Goal: Check status: Check status

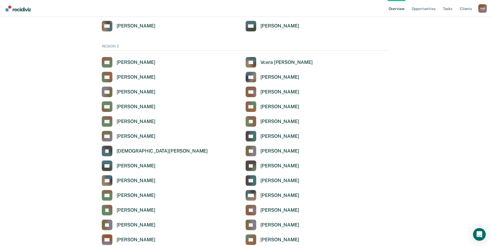
scroll to position [397, 0]
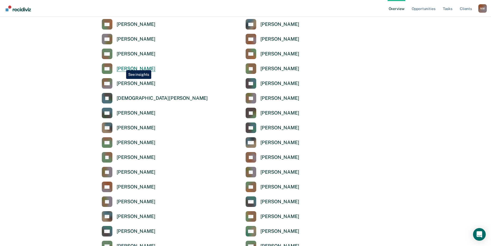
click at [122, 66] on div "[PERSON_NAME]" at bounding box center [136, 69] width 39 height 6
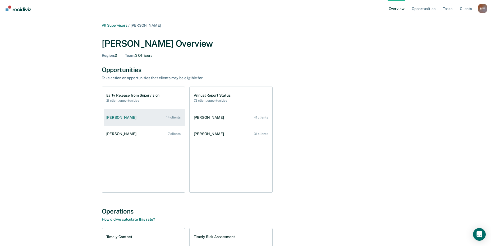
click at [127, 118] on div "[PERSON_NAME]" at bounding box center [122, 118] width 32 height 4
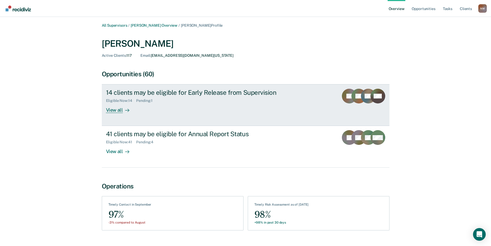
click at [117, 111] on div "View all" at bounding box center [121, 108] width 30 height 10
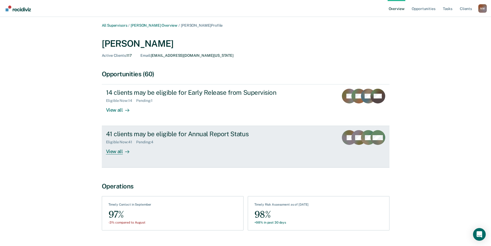
click at [122, 152] on div "View all" at bounding box center [121, 150] width 30 height 10
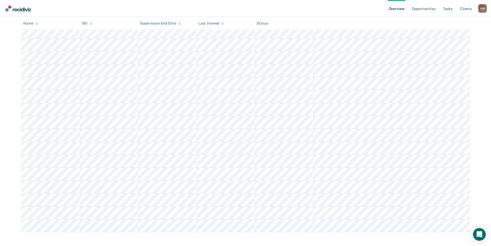
scroll to position [430, 0]
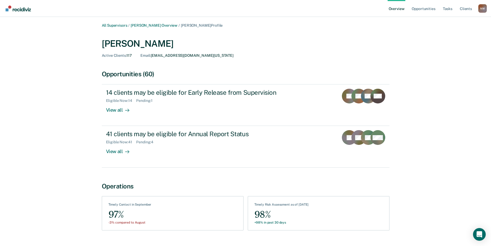
scroll to position [12, 0]
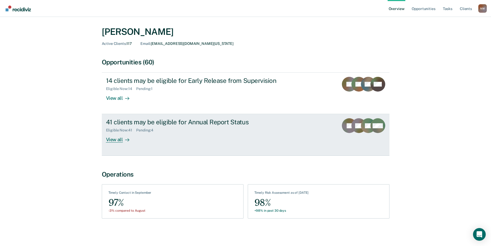
click at [112, 140] on div "View all" at bounding box center [121, 138] width 30 height 10
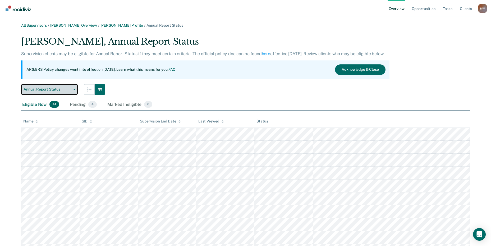
click at [73, 91] on button "Annual Report Status" at bounding box center [49, 89] width 57 height 11
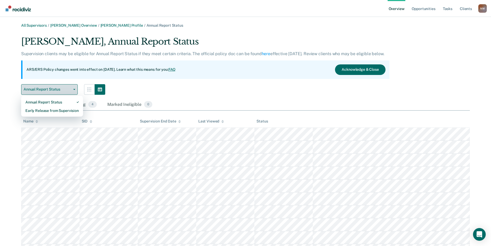
click at [73, 91] on button "Annual Report Status" at bounding box center [49, 89] width 57 height 11
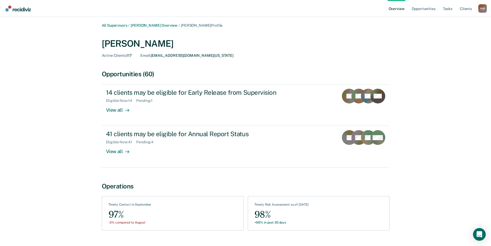
scroll to position [12, 0]
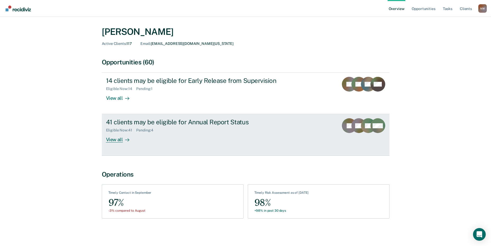
click at [116, 139] on div "View all" at bounding box center [121, 138] width 30 height 10
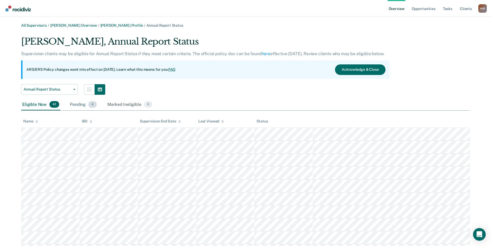
click at [75, 105] on div "Pending 4" at bounding box center [83, 105] width 29 height 12
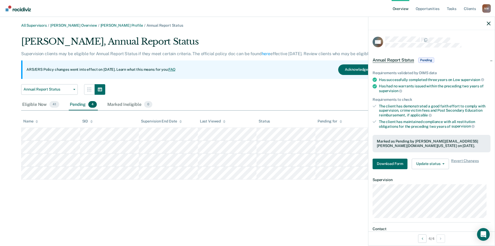
click at [295, 193] on div "All Supervisors / [PERSON_NAME] Overview / [PERSON_NAME] Profile / Annual Repor…" at bounding box center [247, 126] width 482 height 206
click at [324, 184] on div "All Supervisors / [PERSON_NAME] Overview / [PERSON_NAME] Profile / Annual Repor…" at bounding box center [247, 126] width 482 height 206
click at [487, 24] on icon "button" at bounding box center [489, 24] width 4 height 4
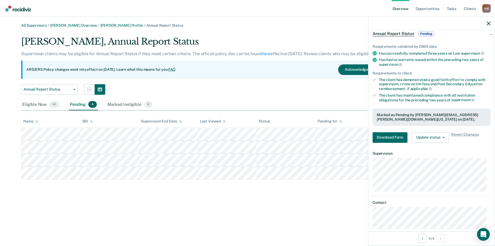
scroll to position [34, 0]
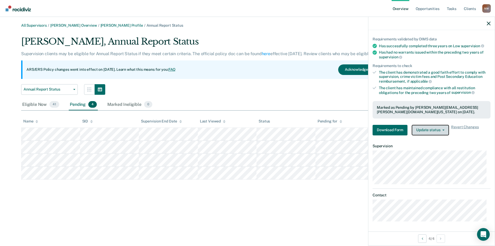
click at [438, 129] on button "Update status" at bounding box center [430, 130] width 37 height 11
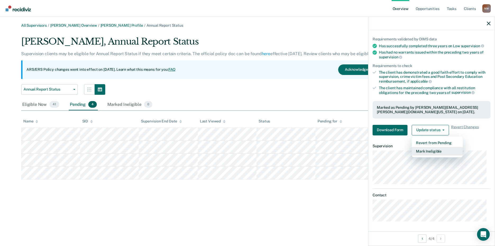
scroll to position [0, 0]
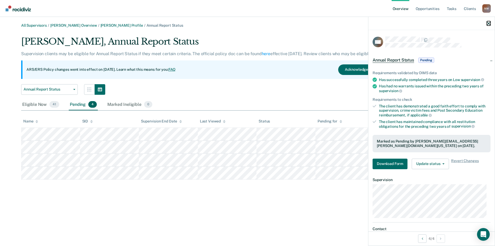
click at [489, 22] on icon "button" at bounding box center [489, 24] width 4 height 4
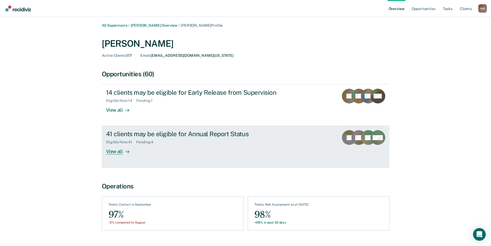
click at [114, 152] on div "View all" at bounding box center [121, 150] width 30 height 10
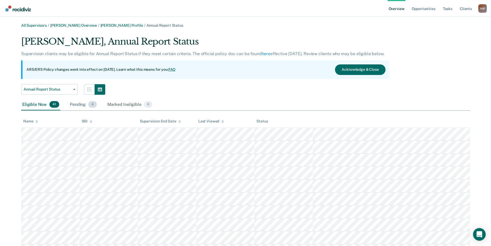
click at [78, 106] on div "Pending 4" at bounding box center [83, 105] width 29 height 12
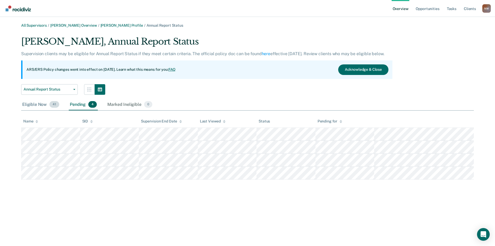
click at [34, 106] on div "Eligible Now 41" at bounding box center [40, 105] width 39 height 12
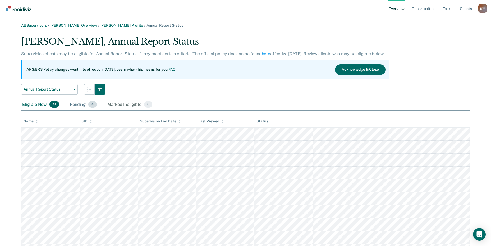
click at [72, 105] on div "Pending 4" at bounding box center [83, 105] width 29 height 12
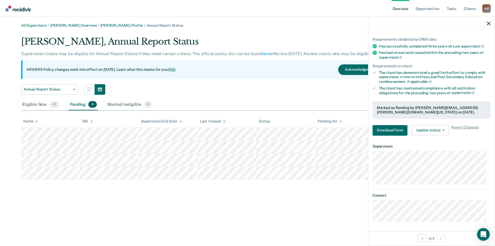
scroll to position [34, 0]
click at [443, 130] on icon "button" at bounding box center [443, 130] width 2 height 1
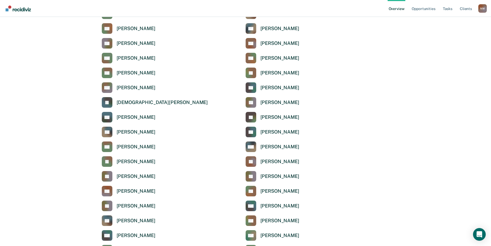
scroll to position [397, 0]
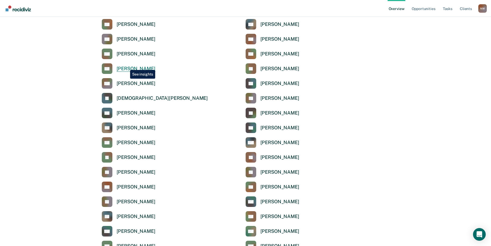
click at [127, 66] on div "[PERSON_NAME]" at bounding box center [136, 69] width 39 height 6
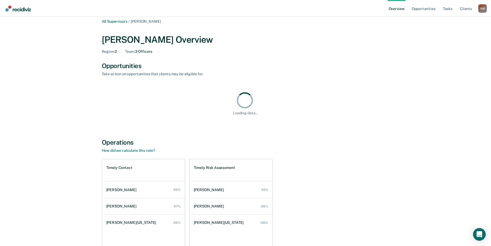
scroll to position [51, 0]
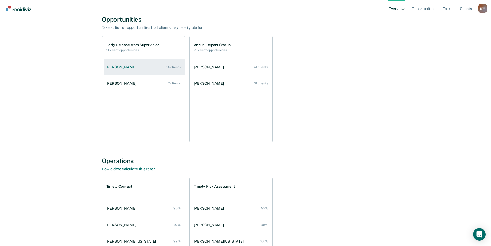
click at [120, 68] on div "[PERSON_NAME]" at bounding box center [122, 67] width 32 height 4
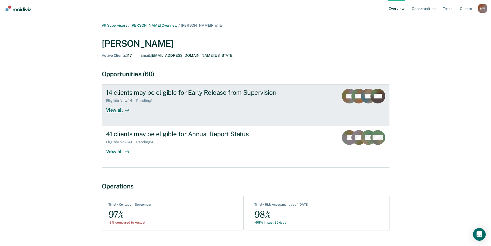
click at [113, 111] on div "View all" at bounding box center [121, 108] width 30 height 10
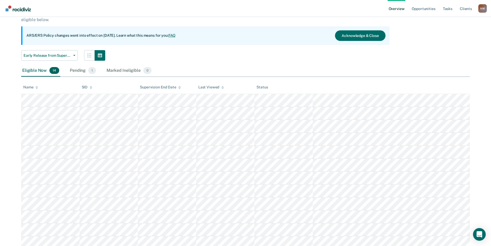
scroll to position [6, 0]
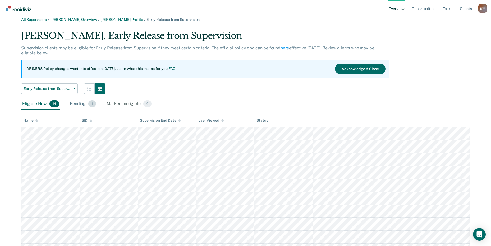
click at [74, 106] on div "Pending 1" at bounding box center [83, 104] width 28 height 12
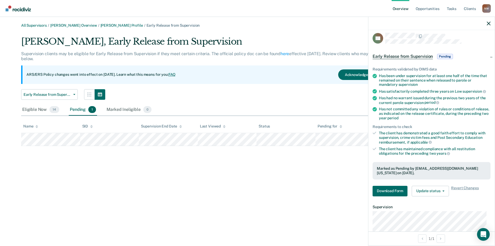
scroll to position [0, 0]
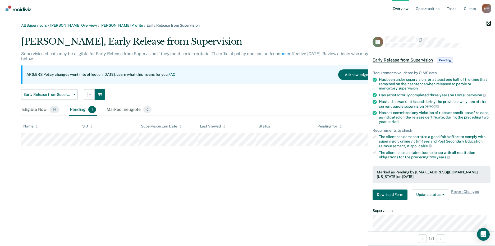
click at [487, 25] on icon "button" at bounding box center [489, 24] width 4 height 4
